Goal: Information Seeking & Learning: Learn about a topic

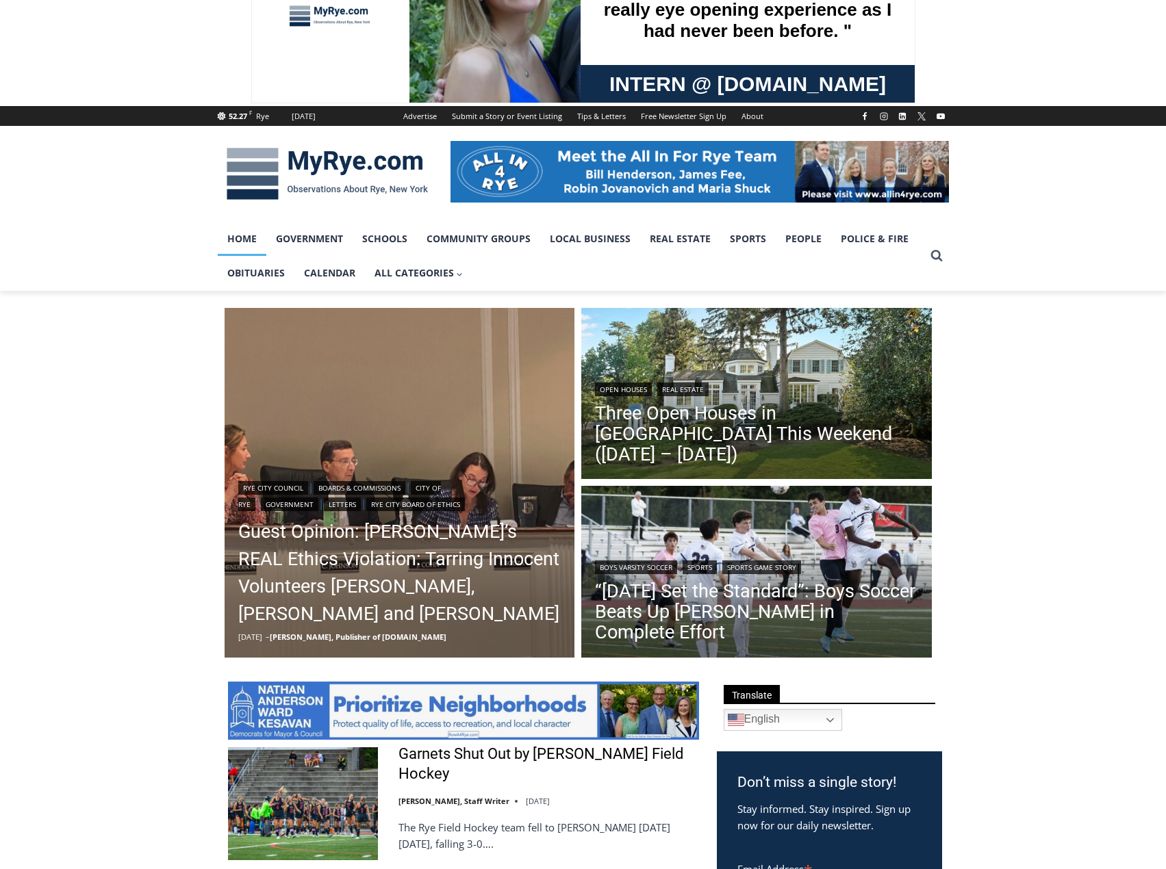
scroll to position [205, 0]
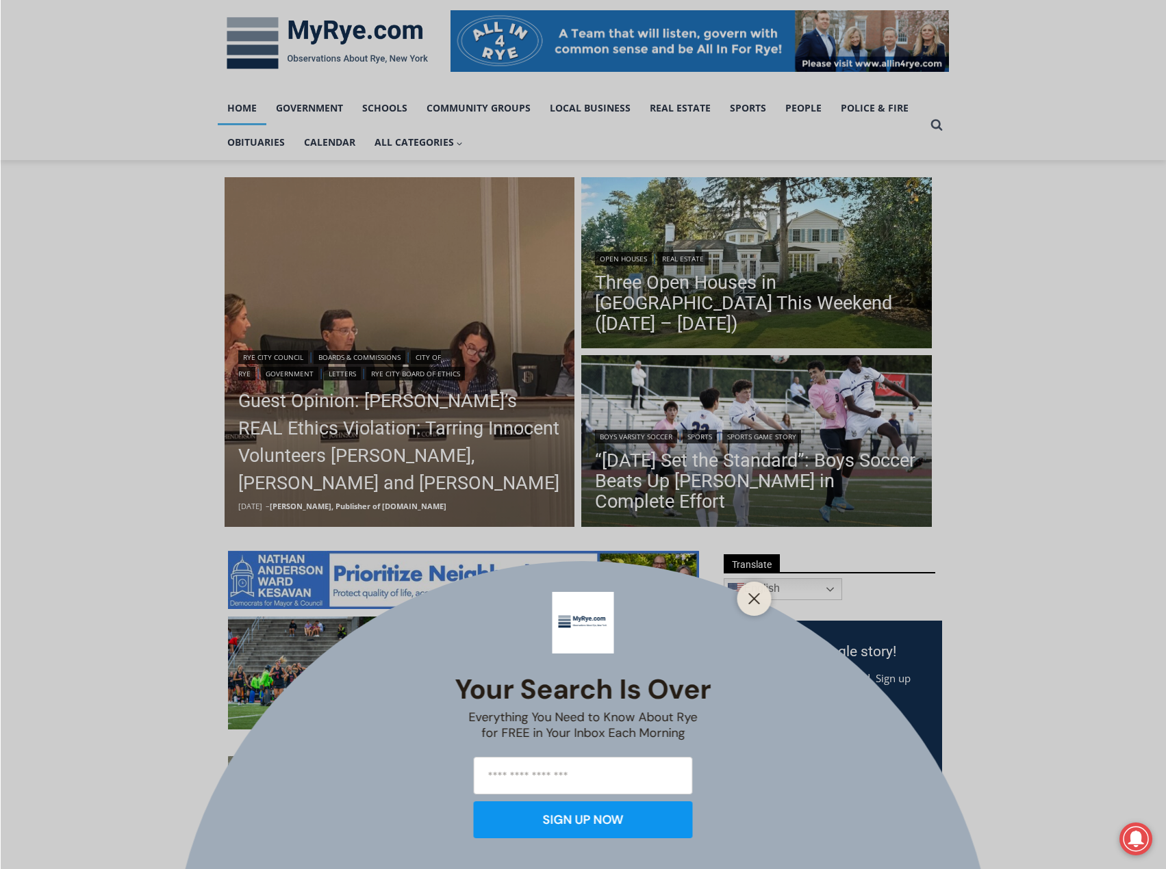
click at [433, 441] on div "Your Search is Over Everything You Need to Know About Rye for FREE in Your Inbo…" at bounding box center [583, 434] width 1166 height 869
drag, startPoint x: 768, startPoint y: 598, endPoint x: 751, endPoint y: 600, distance: 17.3
click at [751, 600] on div at bounding box center [754, 599] width 34 height 34
click at [751, 600] on icon "Close" at bounding box center [754, 599] width 12 height 12
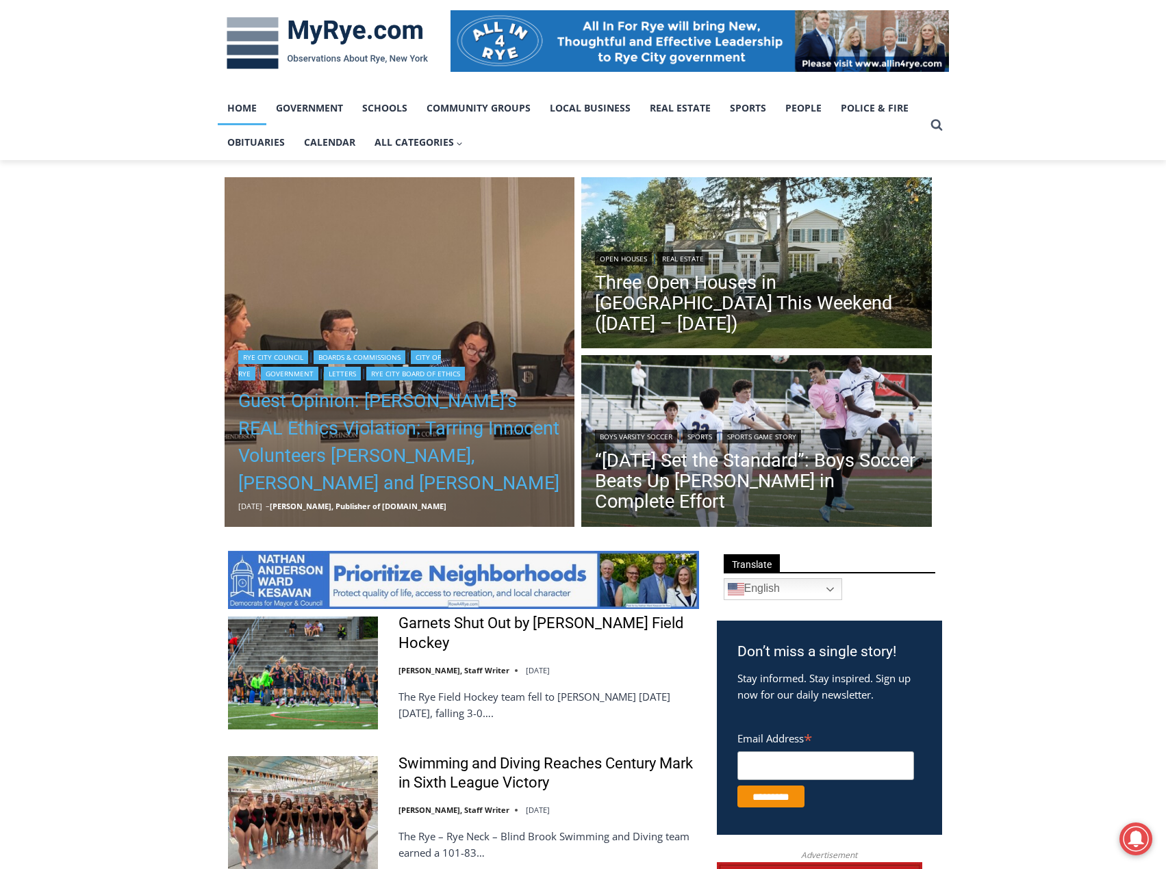
click at [353, 437] on link "Guest Opinion: [PERSON_NAME]’s REAL Ethics Violation: Tarring Innocent Voluntee…" at bounding box center [399, 443] width 323 height 110
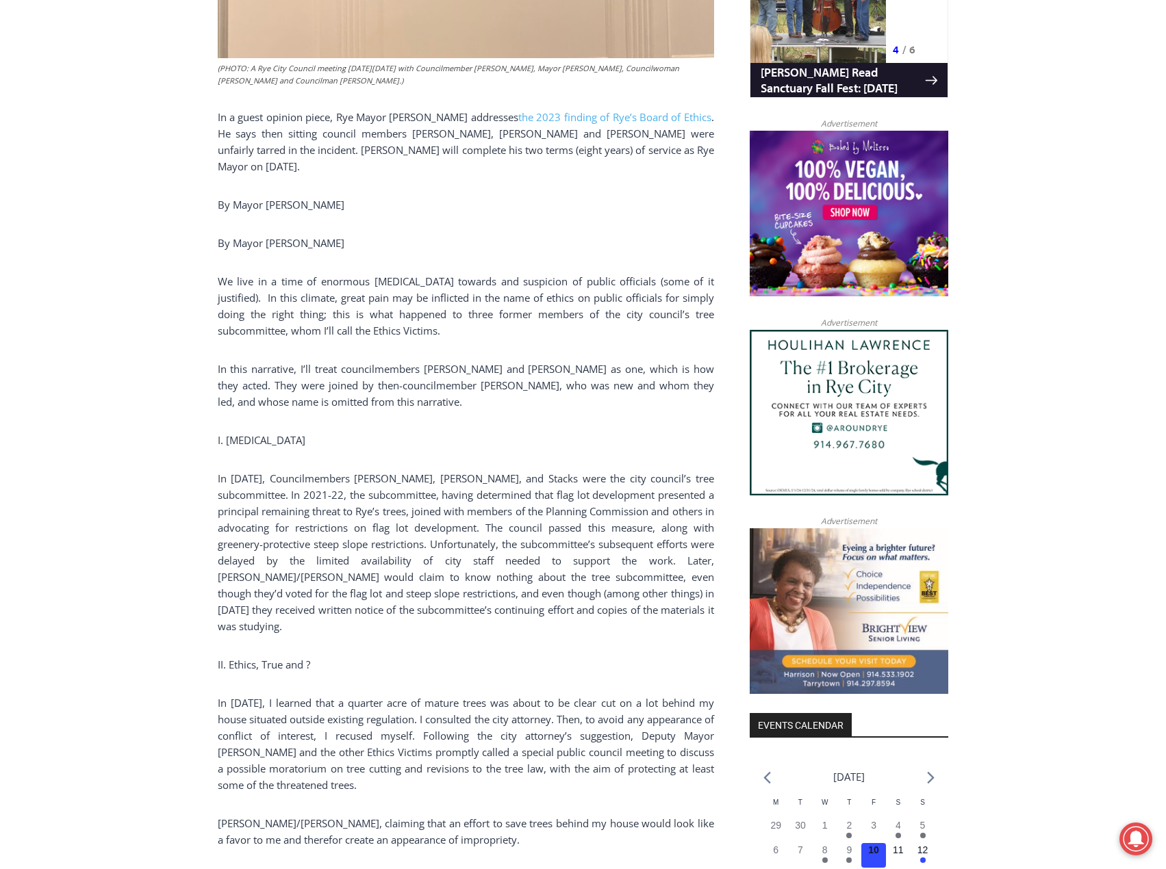
scroll to position [1000, 0]
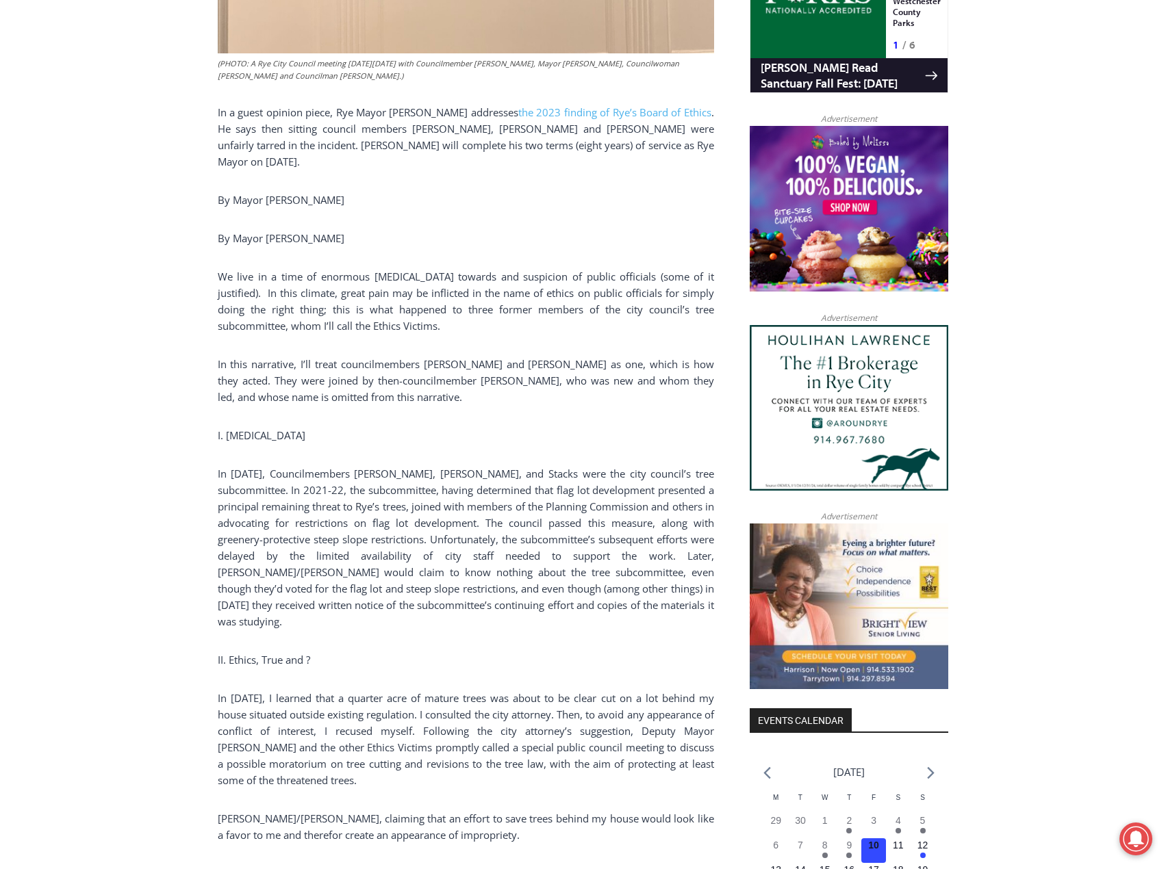
click at [383, 487] on p "In 2023, Councilmembers Johnson, Souza, and Stacks were the city council’s tree…" at bounding box center [466, 548] width 496 height 164
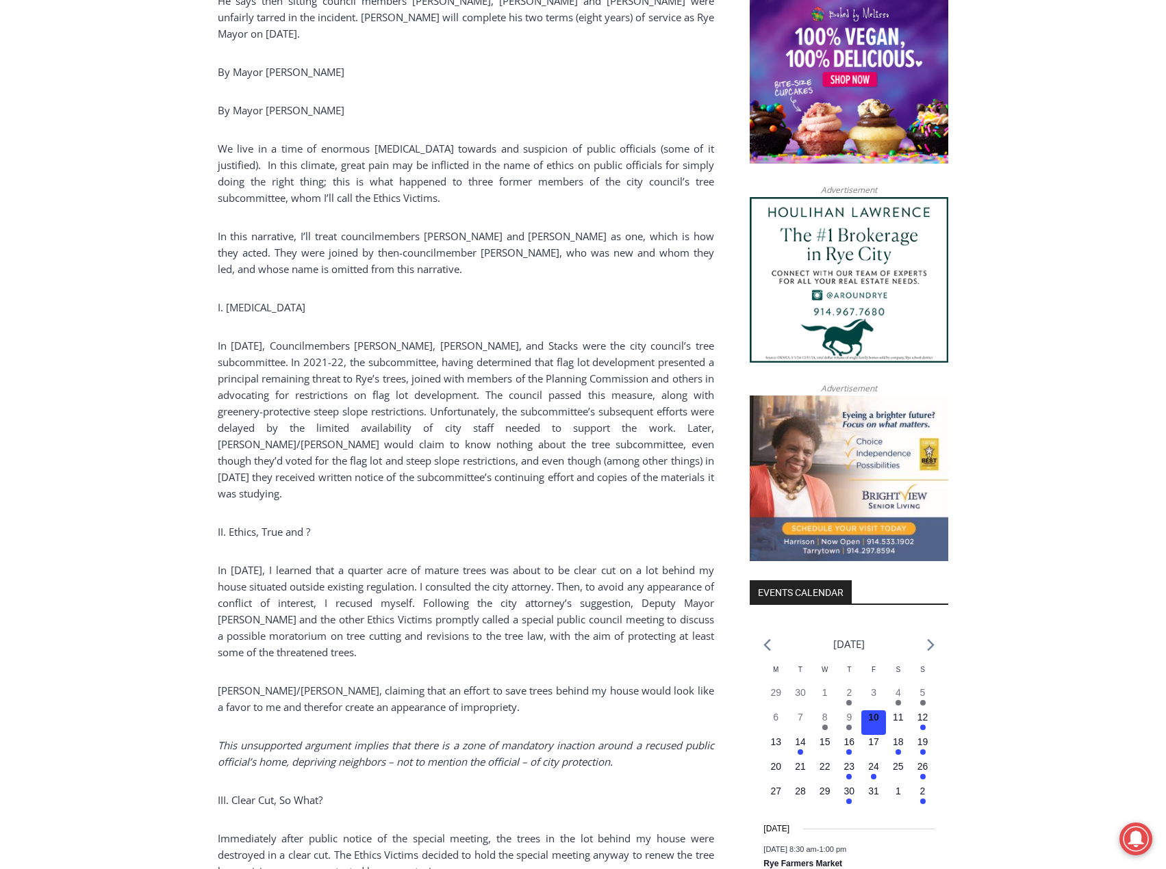
scroll to position [1137, 0]
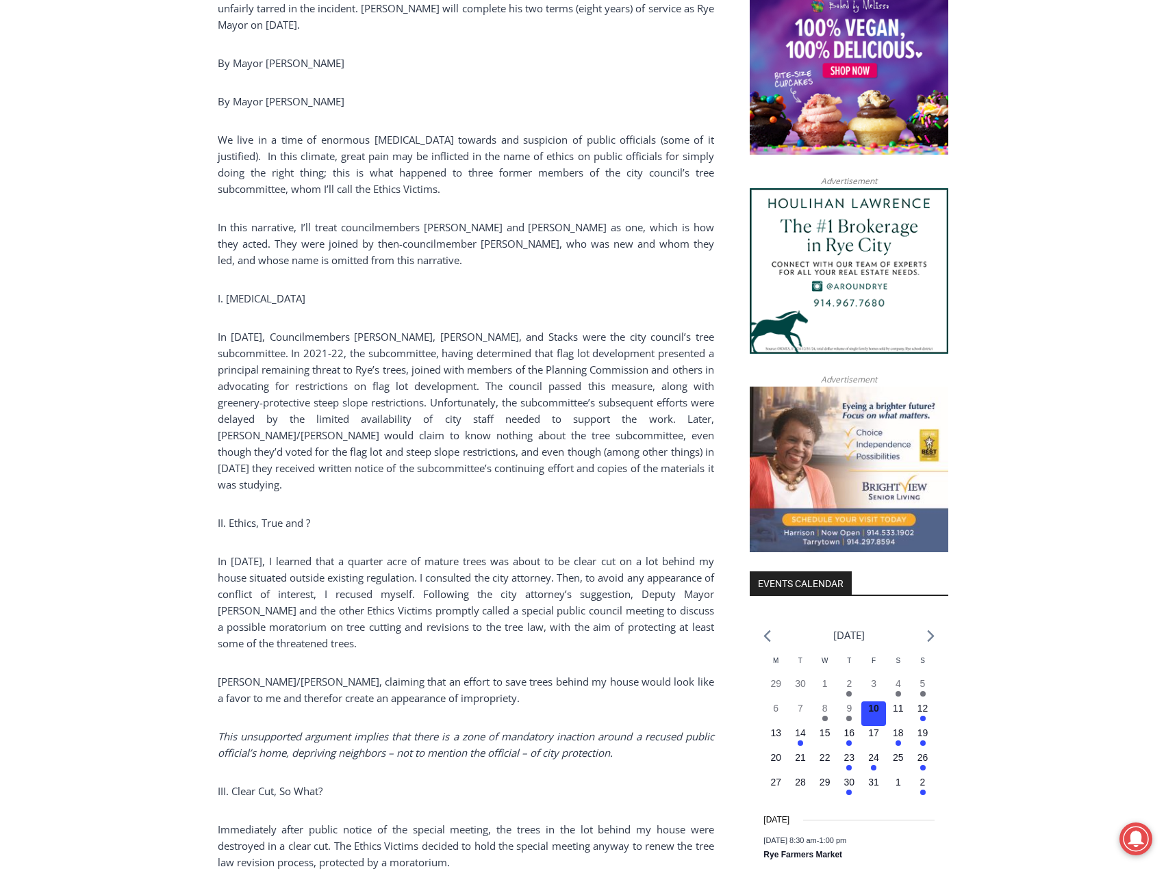
click at [396, 563] on p "In January 2023, I learned that a quarter acre of mature trees was about to be …" at bounding box center [466, 602] width 496 height 99
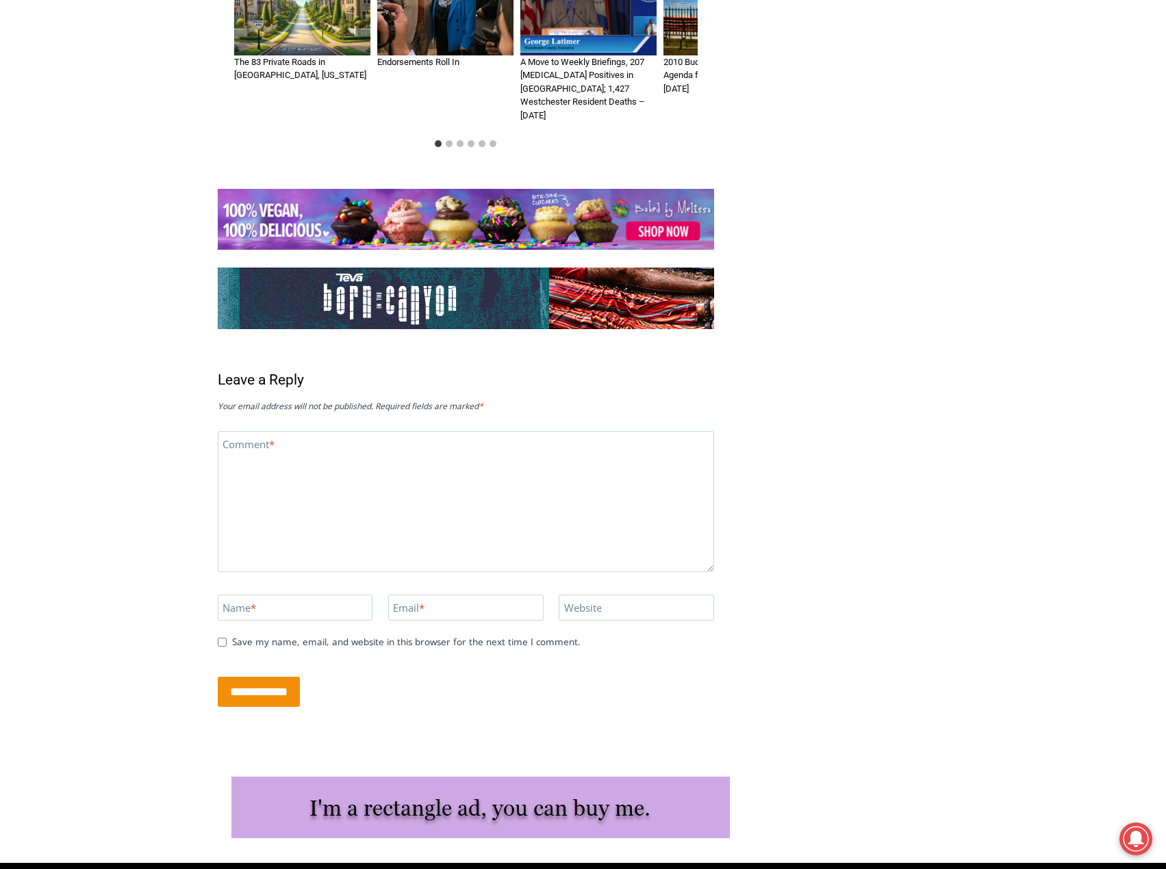
scroll to position [3465, 0]
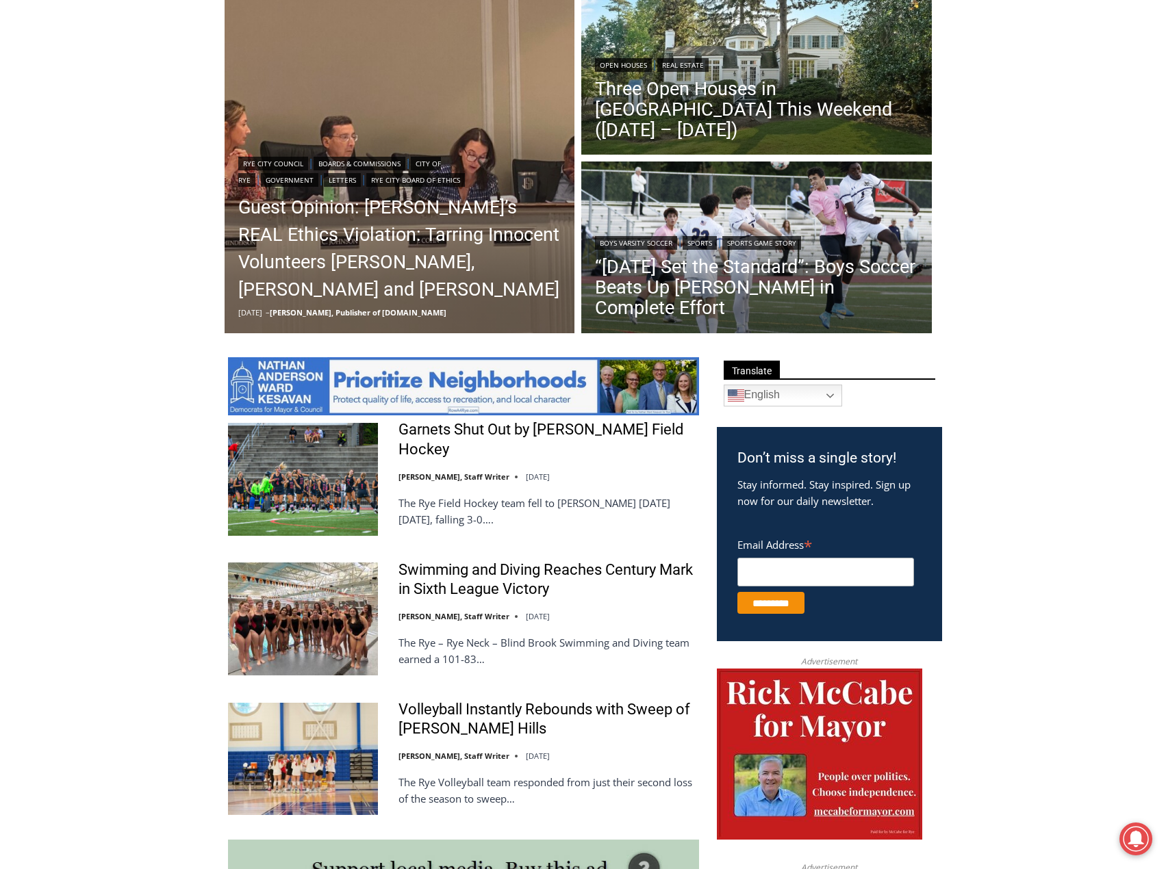
scroll to position [411, 0]
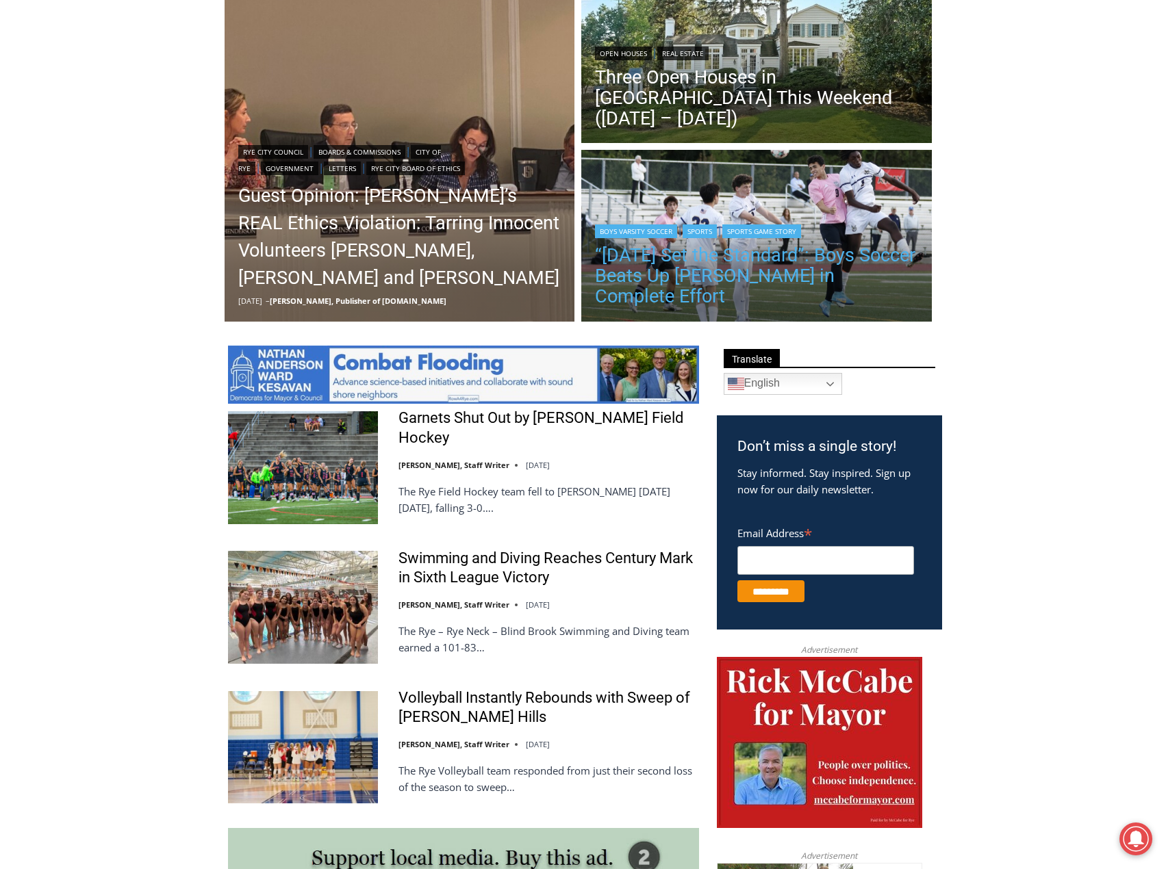
click at [721, 278] on link "“Today Set the Standard”: Boys Soccer Beats Up Pelham in Complete Effort" at bounding box center [756, 276] width 323 height 62
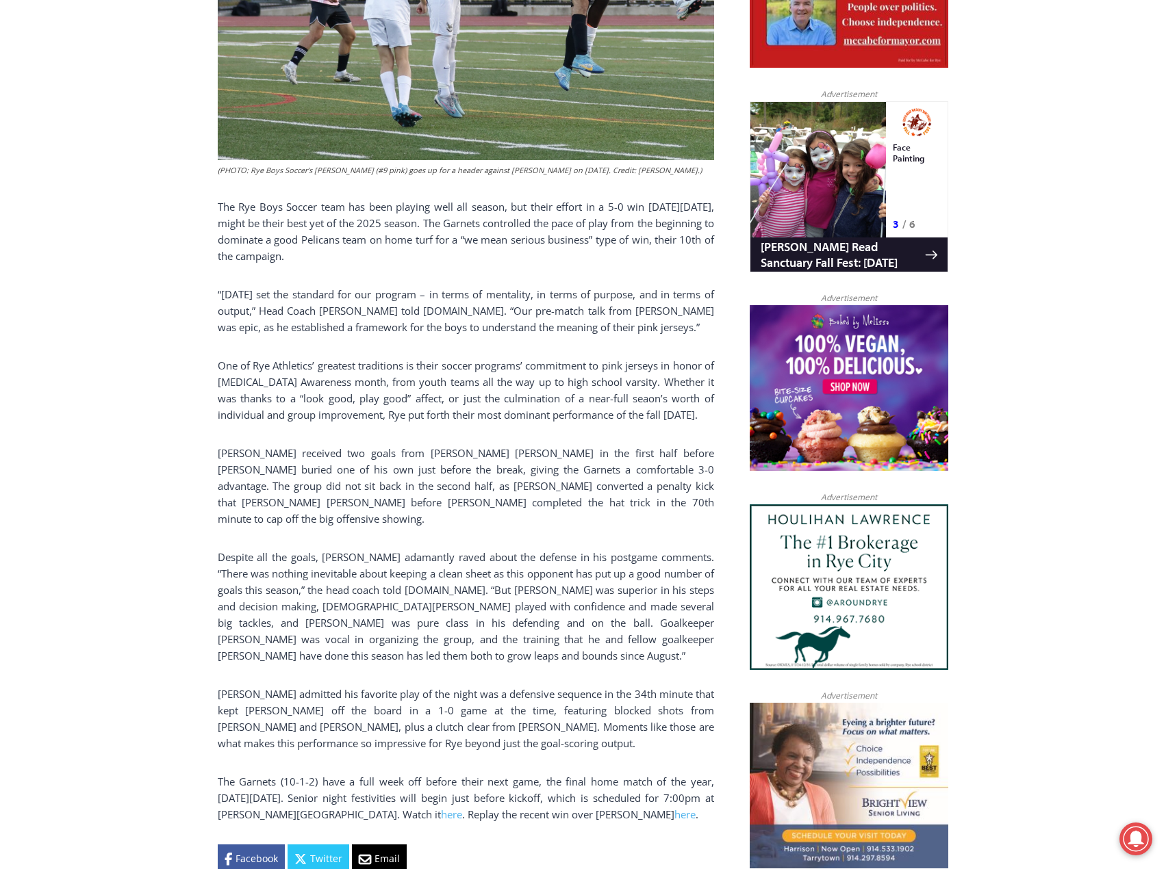
scroll to position [822, 0]
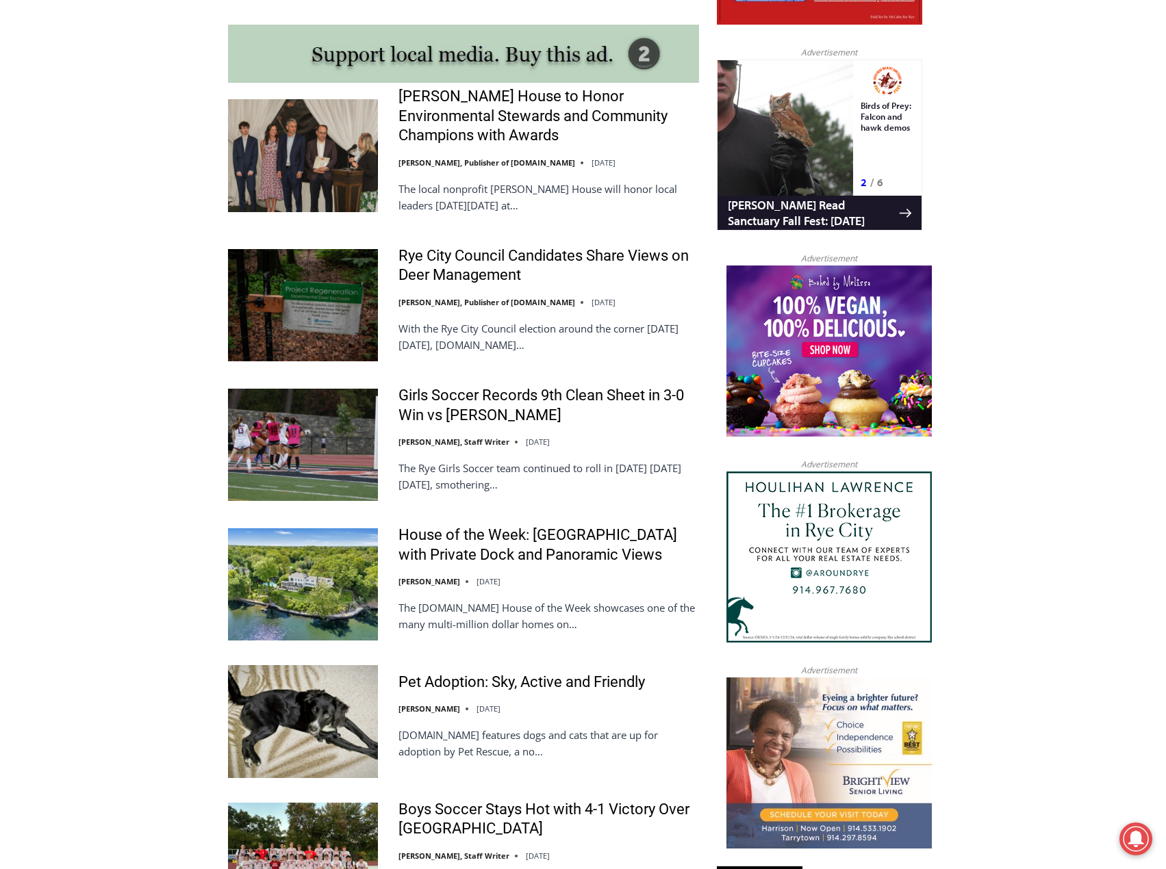
scroll to position [1277, 0]
